Goal: Task Accomplishment & Management: Manage account settings

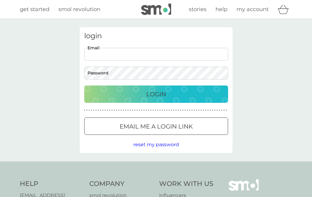
type input "[EMAIL_ADDRESS][DOMAIN_NAME]"
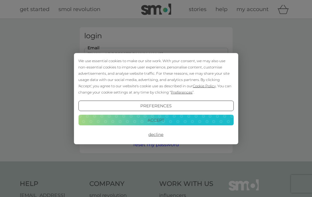
click at [158, 119] on button "Accept" at bounding box center [155, 120] width 155 height 11
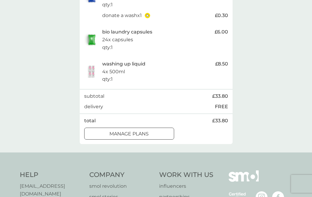
scroll to position [216, 0]
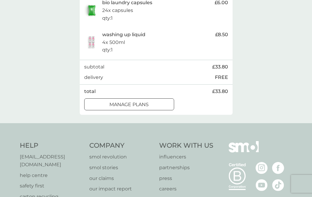
click at [167, 108] on div "manage plans" at bounding box center [128, 105] width 89 height 8
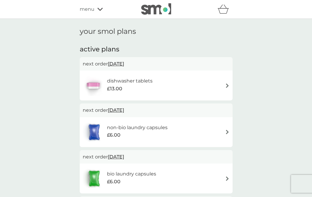
click at [124, 64] on span "13 Oct 2025" at bounding box center [116, 64] width 16 height 12
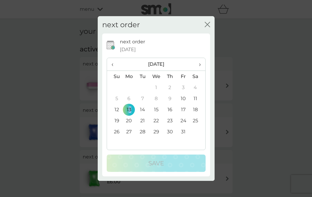
drag, startPoint x: 129, startPoint y: 110, endPoint x: 130, endPoint y: 107, distance: 3.1
click at [130, 107] on td "13" at bounding box center [129, 109] width 14 height 11
click at [208, 25] on icon "close" at bounding box center [208, 24] width 2 height 5
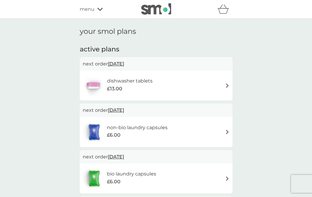
click at [224, 83] on div "dishwasher tablets £13.00" at bounding box center [156, 85] width 147 height 21
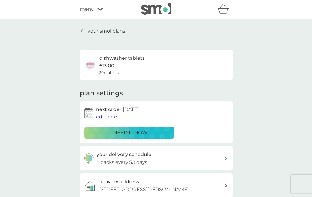
click at [105, 117] on span "edit date" at bounding box center [106, 117] width 21 height 6
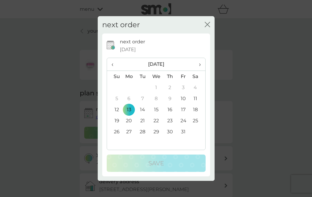
click at [199, 64] on span "›" at bounding box center [197, 64] width 6 height 13
click at [118, 121] on td "16" at bounding box center [114, 120] width 15 height 11
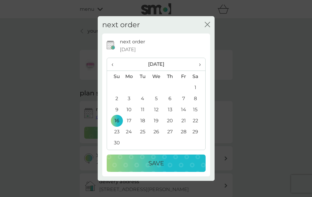
click at [124, 120] on td "17" at bounding box center [129, 120] width 14 height 11
click at [158, 164] on p "Save" at bounding box center [156, 164] width 16 height 10
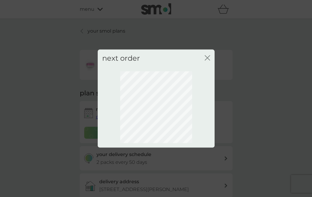
click at [205, 56] on icon "close" at bounding box center [207, 57] width 5 height 5
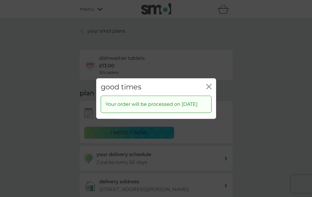
click at [209, 84] on icon "close" at bounding box center [210, 86] width 2 height 5
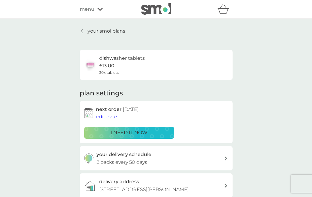
click at [90, 31] on p "your smol plans" at bounding box center [106, 31] width 38 height 8
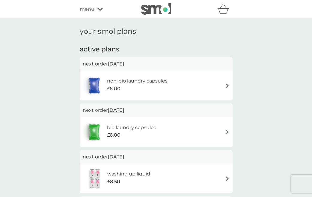
click at [227, 86] on img at bounding box center [227, 86] width 4 height 4
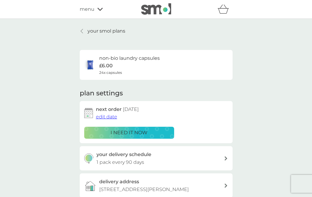
click at [112, 115] on span "edit date" at bounding box center [106, 117] width 21 height 6
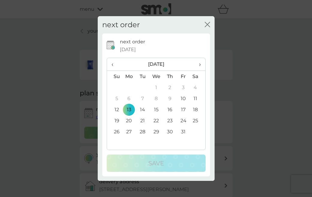
click at [198, 64] on span "›" at bounding box center [197, 64] width 6 height 13
click at [126, 120] on td "17" at bounding box center [129, 120] width 14 height 11
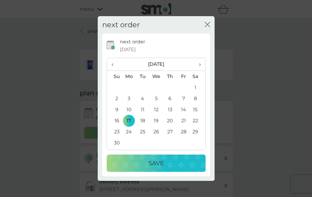
click at [153, 165] on p "Save" at bounding box center [156, 164] width 16 height 10
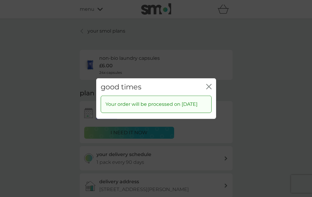
click at [209, 84] on icon "close" at bounding box center [208, 86] width 5 height 5
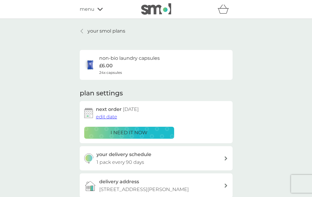
scroll to position [1, 0]
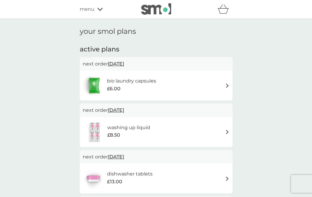
click at [218, 89] on div "bio laundry capsules £6.00" at bounding box center [156, 85] width 147 height 21
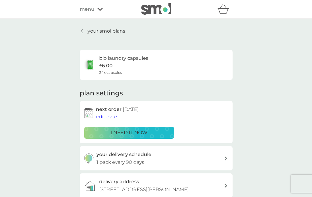
click at [108, 116] on span "edit date" at bounding box center [106, 117] width 21 height 6
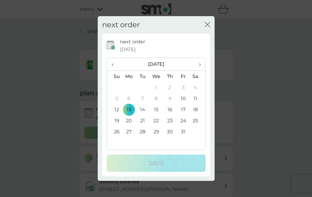
click at [198, 63] on span "›" at bounding box center [197, 64] width 6 height 13
click at [131, 121] on td "17" at bounding box center [129, 120] width 14 height 11
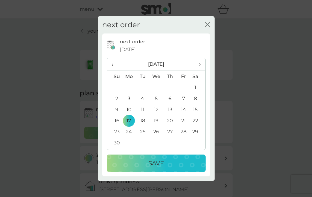
click at [152, 164] on p "Save" at bounding box center [156, 164] width 16 height 10
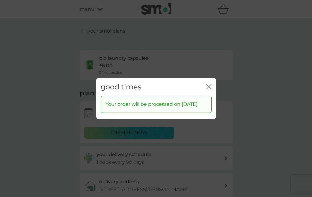
click at [210, 84] on icon "close" at bounding box center [208, 86] width 5 height 5
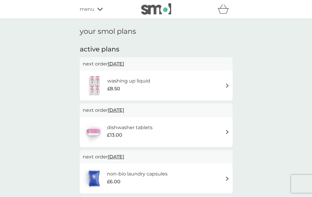
click at [227, 84] on img at bounding box center [227, 86] width 4 height 4
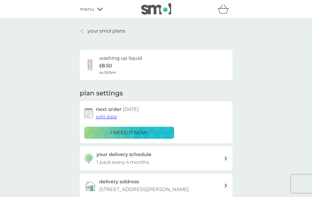
click at [113, 117] on span "edit date" at bounding box center [106, 117] width 21 height 6
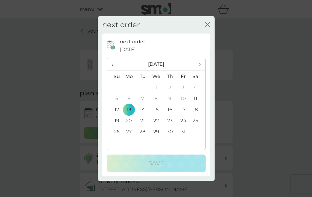
click at [202, 62] on th "›" at bounding box center [197, 64] width 15 height 13
click at [125, 122] on td "17" at bounding box center [129, 120] width 14 height 11
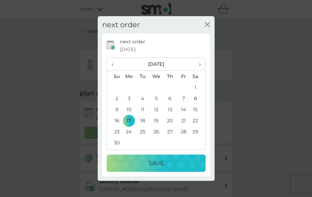
click at [153, 163] on p "Save" at bounding box center [156, 164] width 16 height 10
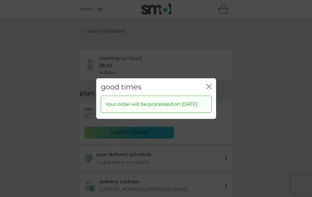
click at [211, 84] on icon "close" at bounding box center [208, 86] width 5 height 5
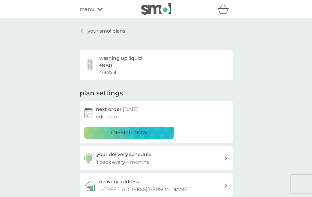
click at [87, 29] on p "your smol plans" at bounding box center [106, 31] width 38 height 8
